Goal: Answer question/provide support

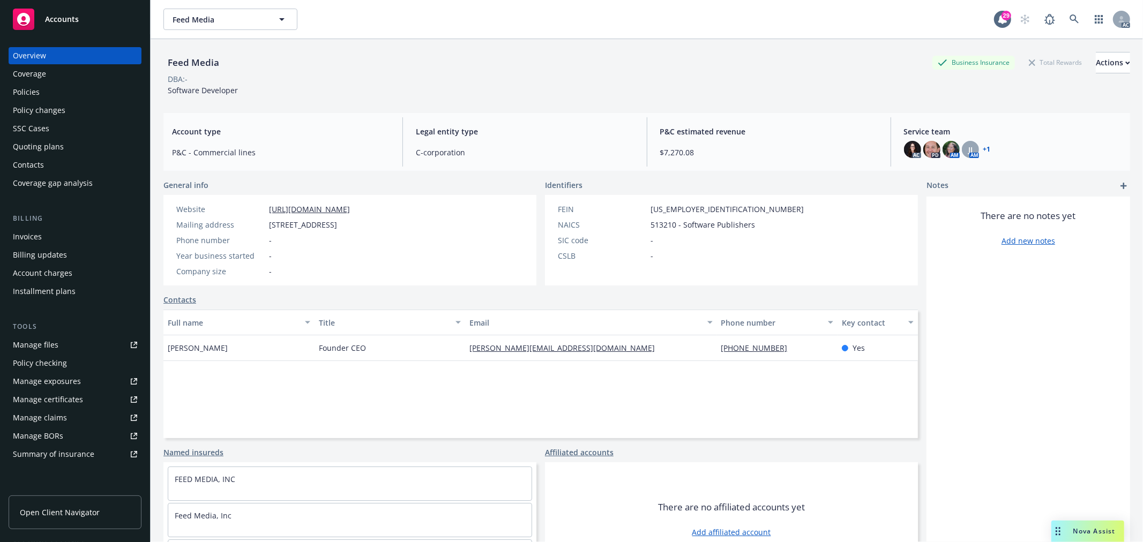
click at [1079, 532] on span "Nova Assist" at bounding box center [1094, 531] width 42 height 9
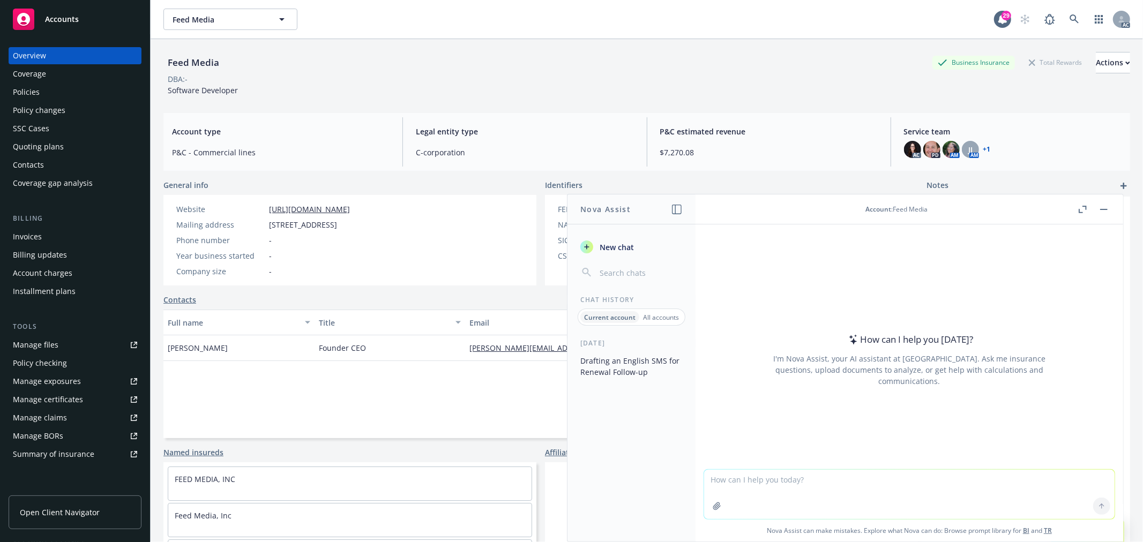
click at [754, 478] on textarea at bounding box center [909, 494] width 410 height 49
type textarea "r"
paste textarea "Thank you for reaching out! We have remove June, [PERSON_NAME] and [PERSON_NAME…"
type textarea "润色：Thank you for reaching out! We have remove June, [PERSON_NAME] and [PERSON_N…"
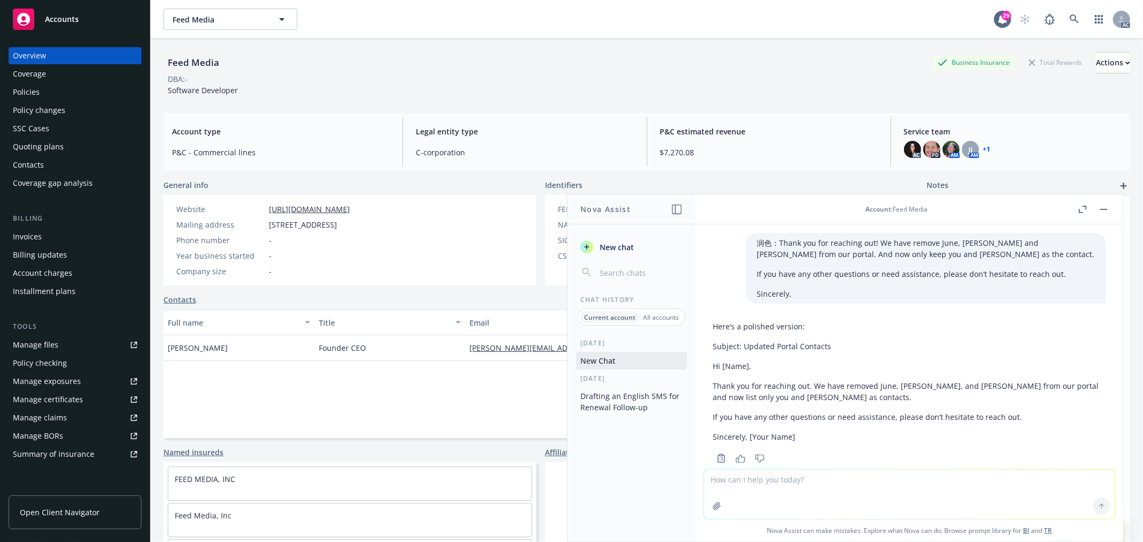
scroll to position [23, 0]
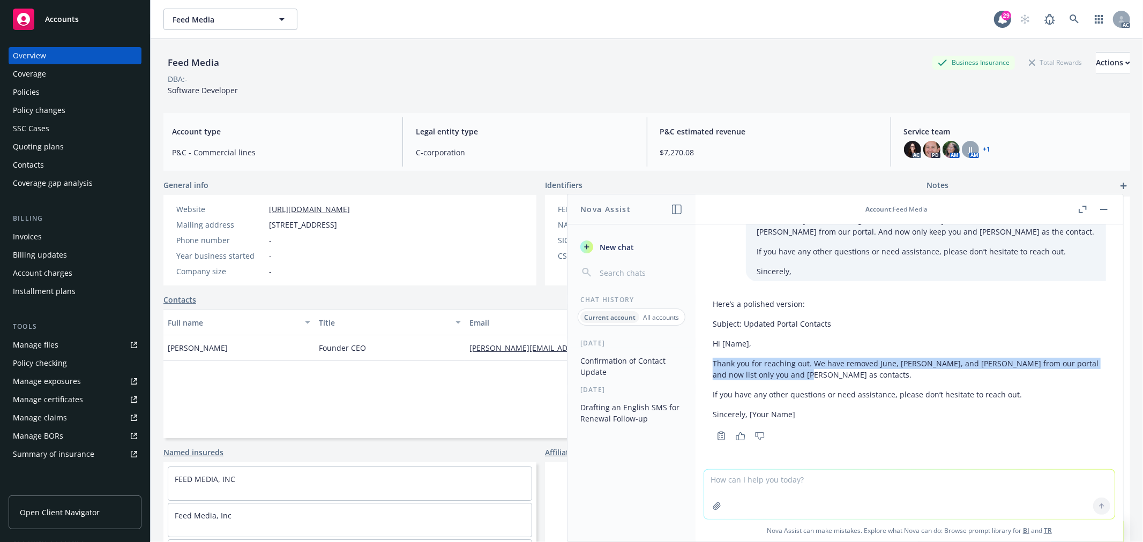
drag, startPoint x: 796, startPoint y: 377, endPoint x: 710, endPoint y: 363, distance: 87.4
click at [710, 363] on div "Here’s a polished version: Subject: Updated Portal Contacts Hi [Name], Thank yo…" at bounding box center [909, 368] width 410 height 149
copy p "Thank you for reaching out. We have removed June, [PERSON_NAME], and [PERSON_NA…"
